Goal: Information Seeking & Learning: Learn about a topic

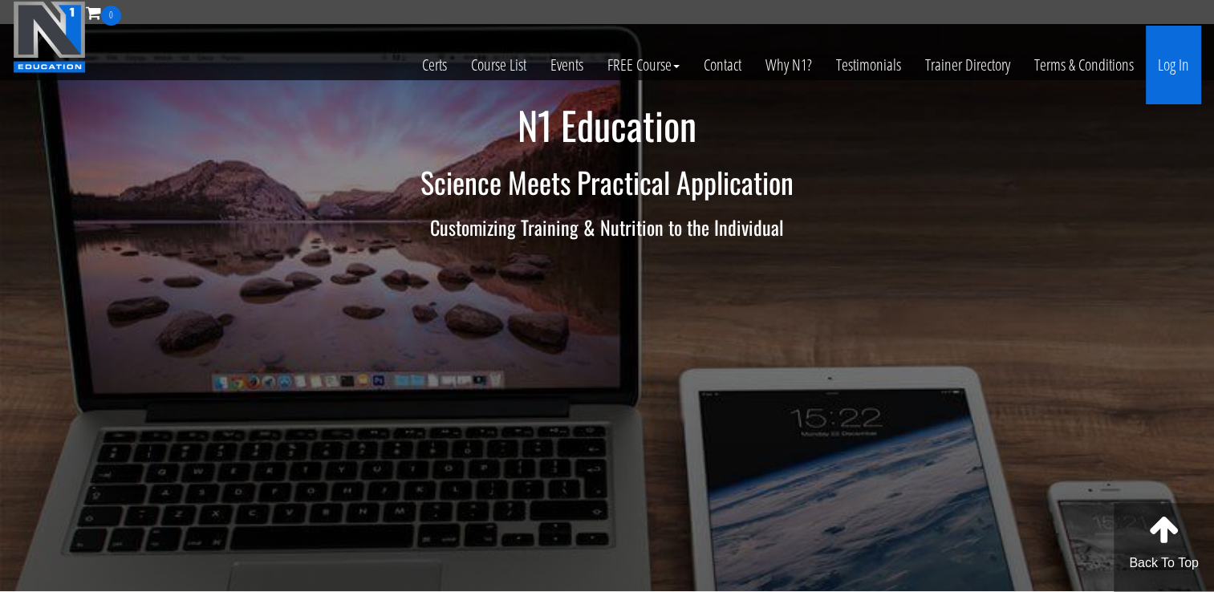
click at [1185, 63] on link "Log In" at bounding box center [1173, 65] width 55 height 79
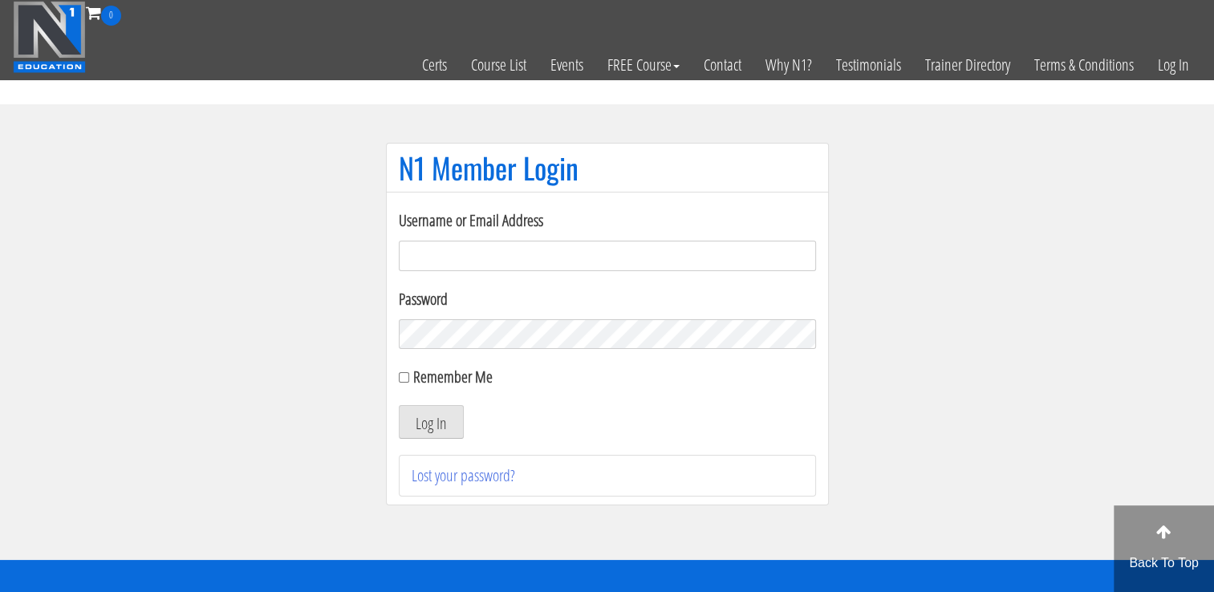
click at [626, 255] on input "Username or Email Address" at bounding box center [607, 256] width 417 height 30
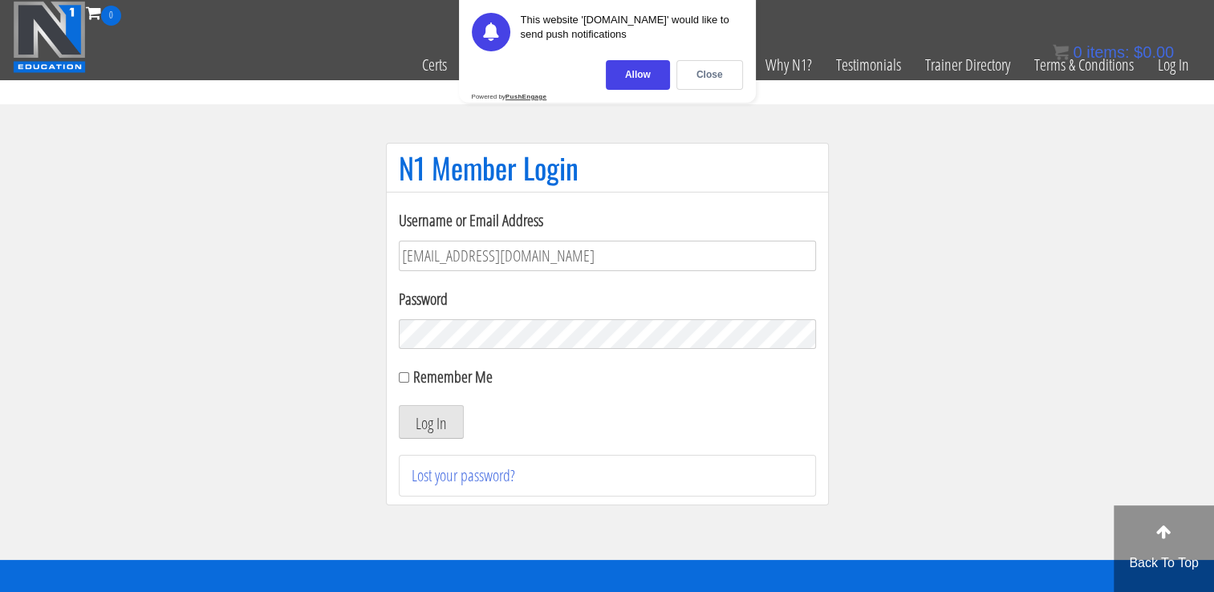
type input "niko_6@azet.sk"
click at [408, 377] on input "Remember Me" at bounding box center [404, 377] width 10 height 10
checkbox input "true"
click at [435, 418] on button "Log In" at bounding box center [431, 422] width 65 height 34
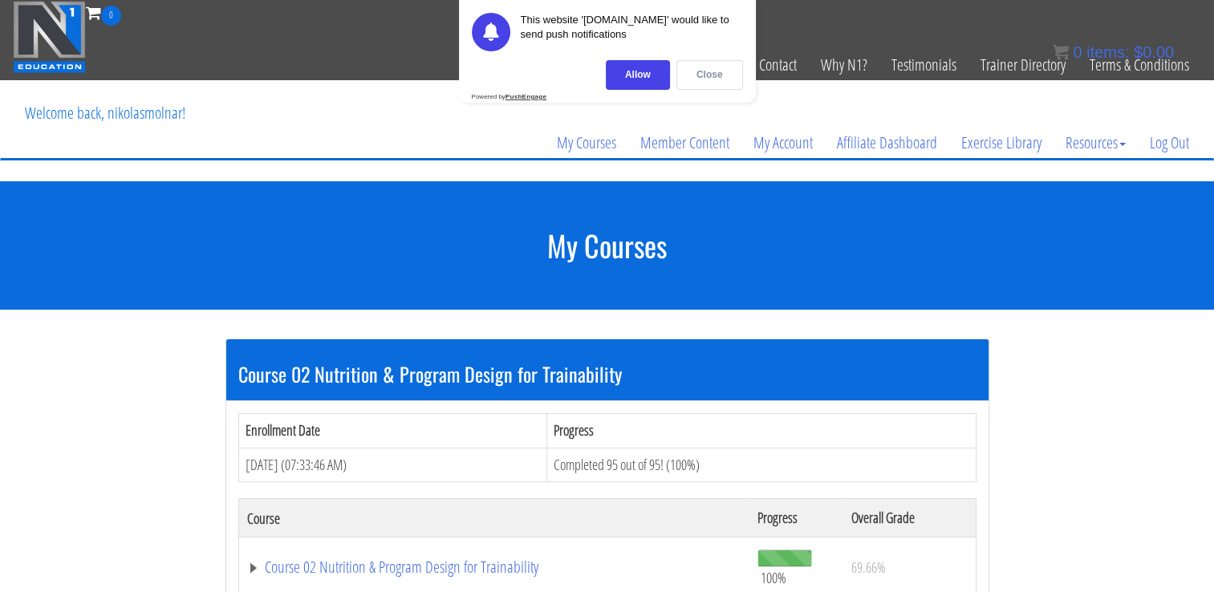
click at [705, 75] on div "Close" at bounding box center [709, 75] width 67 height 30
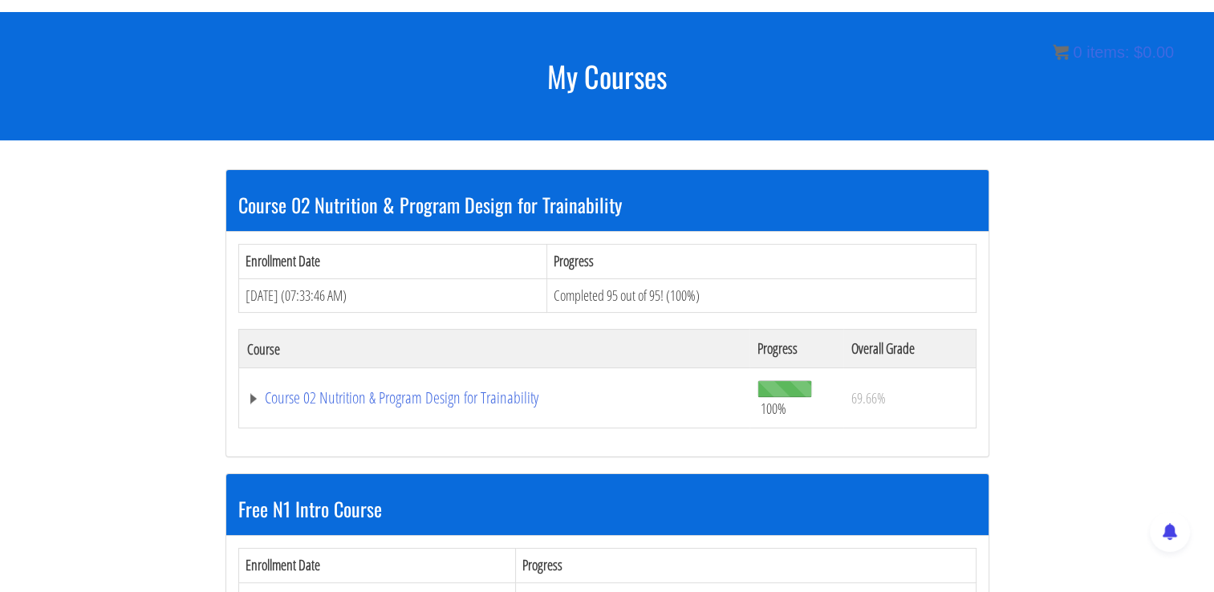
scroll to position [173, 0]
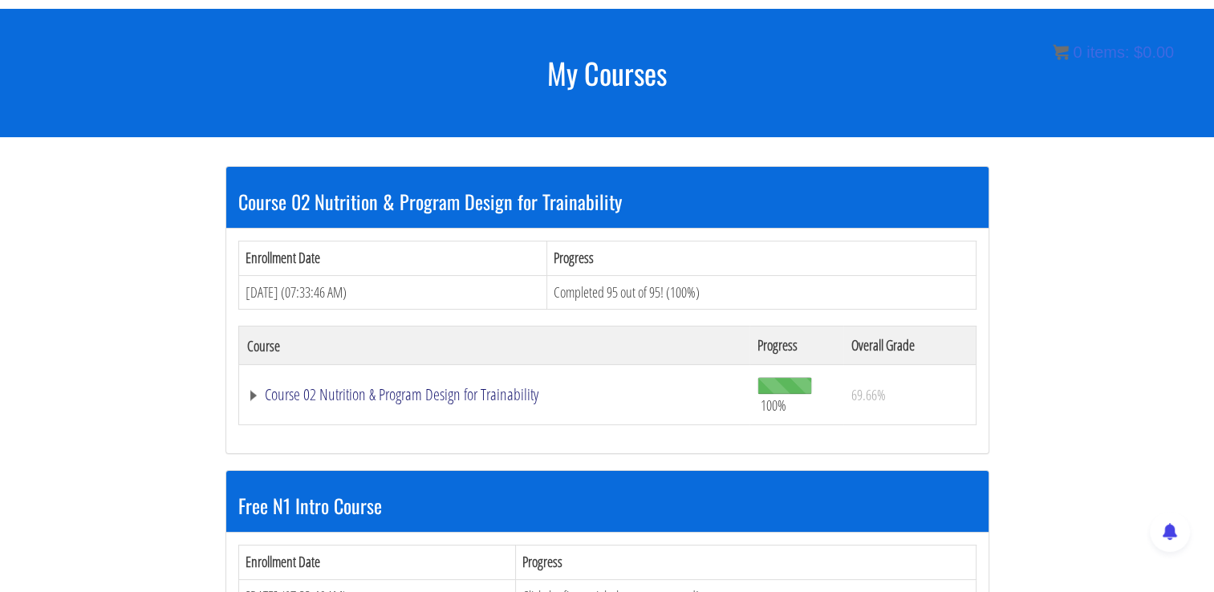
click at [476, 393] on link "Course 02 Nutrition & Program Design for Trainability" at bounding box center [494, 395] width 495 height 16
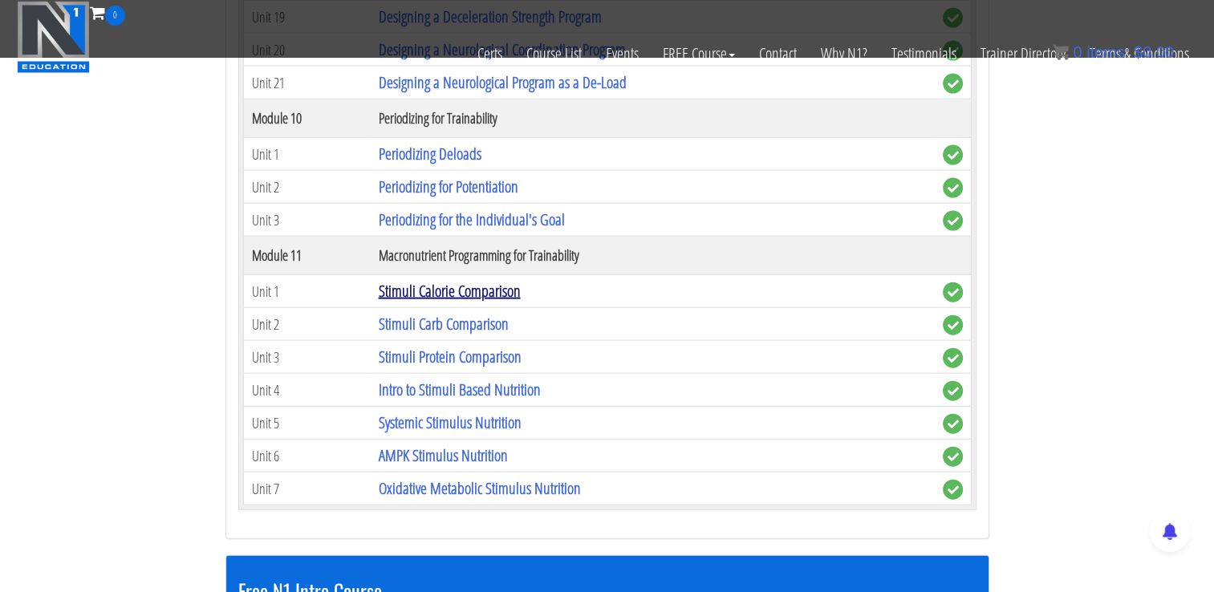
scroll to position [3543, 0]
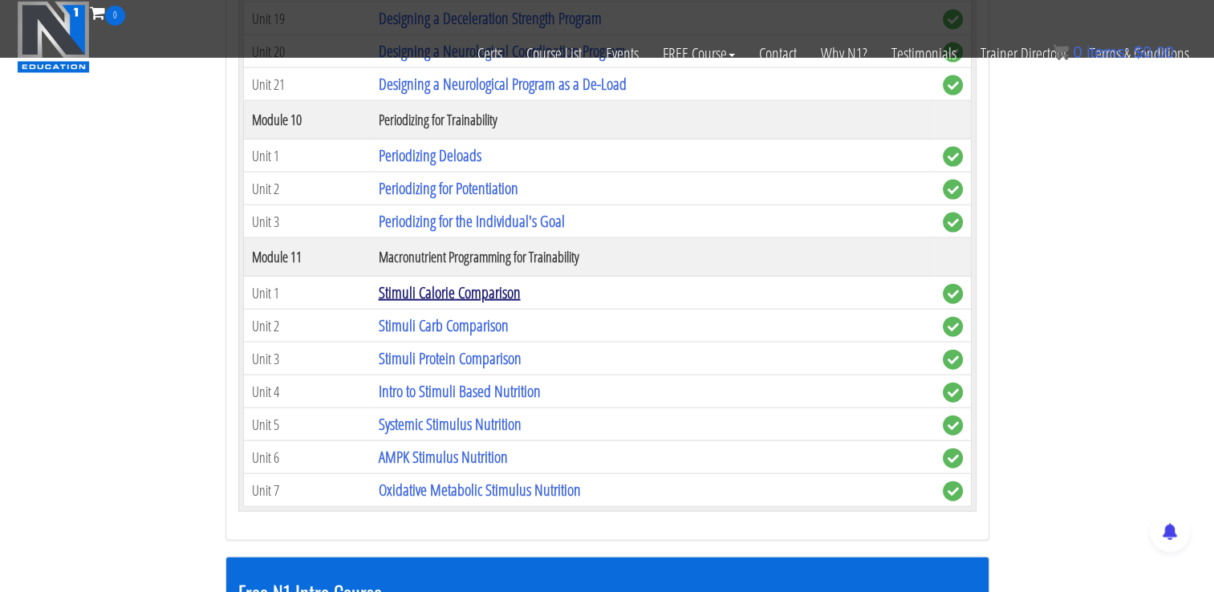
click at [454, 282] on link "Stimuli Calorie Comparison" at bounding box center [449, 293] width 142 height 22
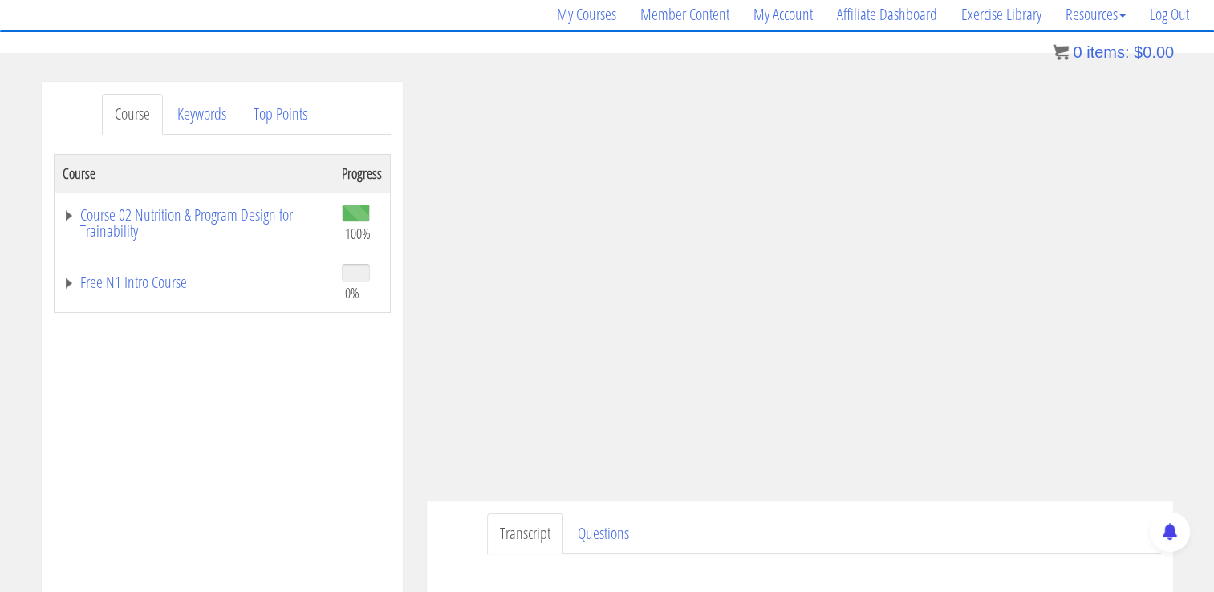
scroll to position [127, 0]
click at [1196, 226] on div "Course Keywords Top Points Course Progress Course 02 Nutrition & Program Design…" at bounding box center [607, 536] width 1214 height 907
